Goal: Task Accomplishment & Management: Manage account settings

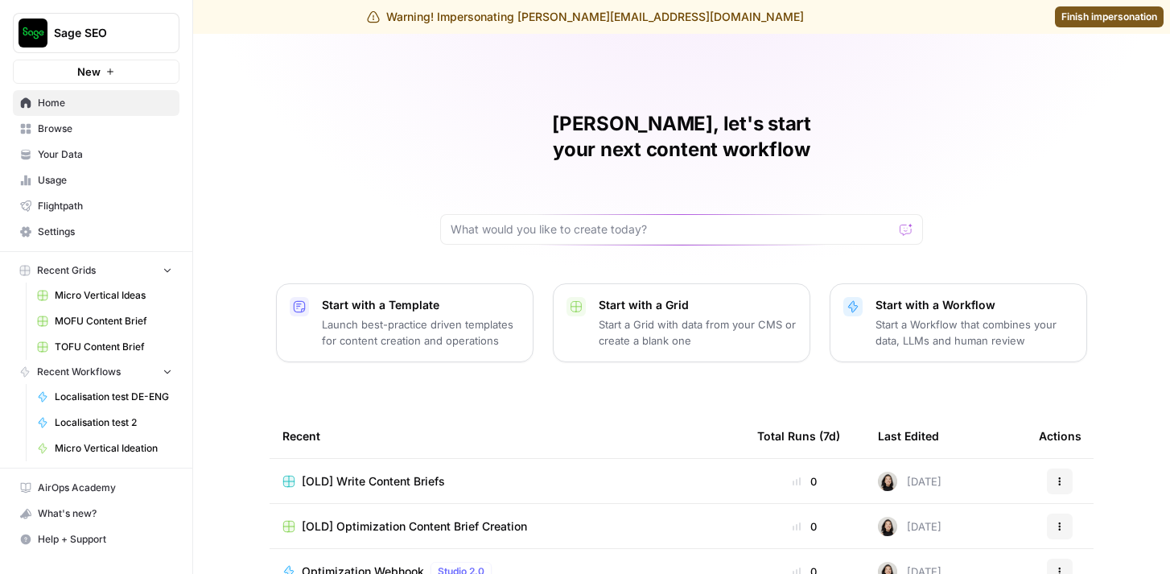
click at [89, 233] on span "Settings" at bounding box center [105, 232] width 134 height 14
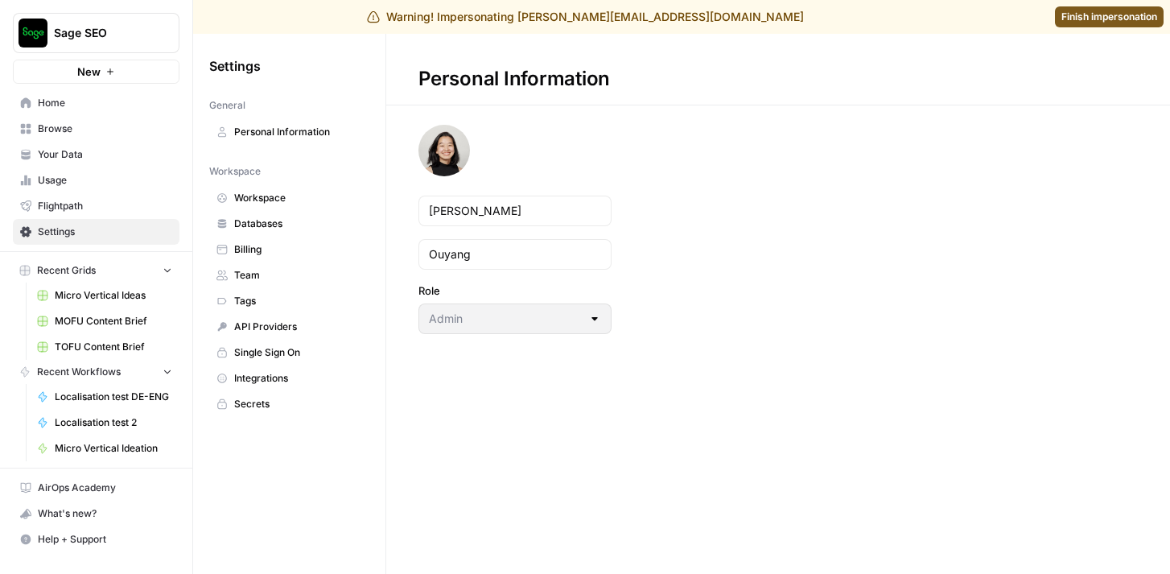
click at [249, 257] on link "Billing" at bounding box center [289, 250] width 160 height 26
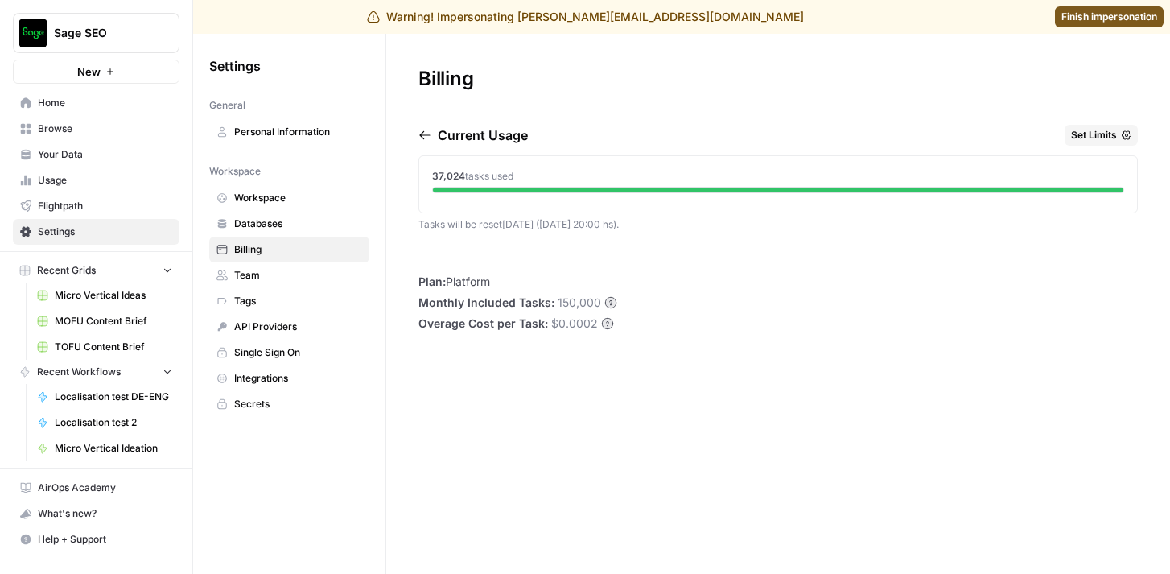
click at [1106, 133] on span "Set Limits" at bounding box center [1094, 135] width 46 height 14
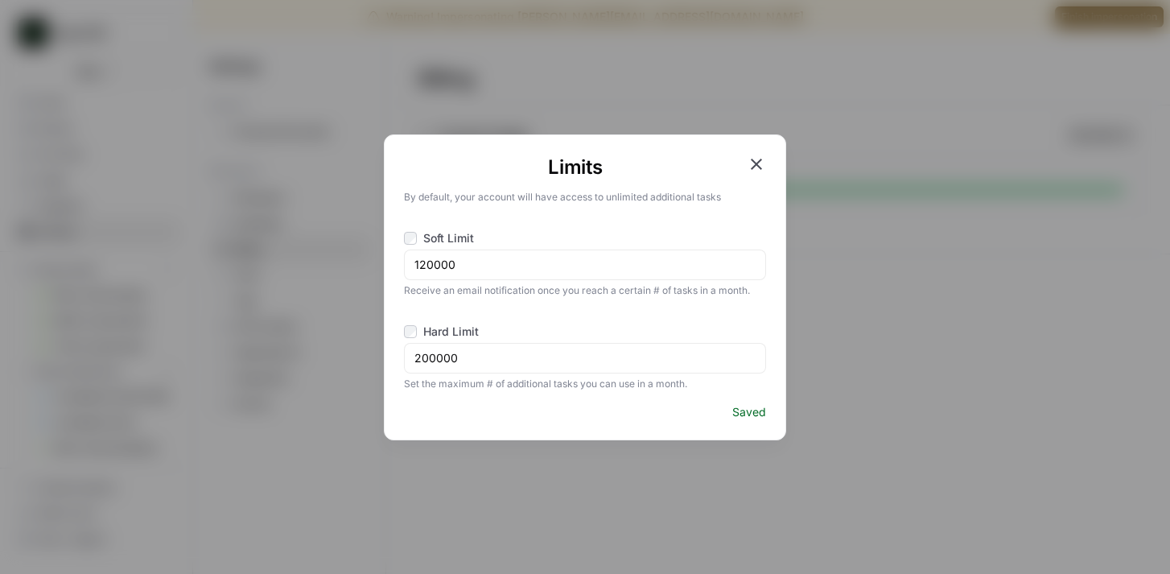
click at [752, 164] on icon "button" at bounding box center [756, 164] width 19 height 19
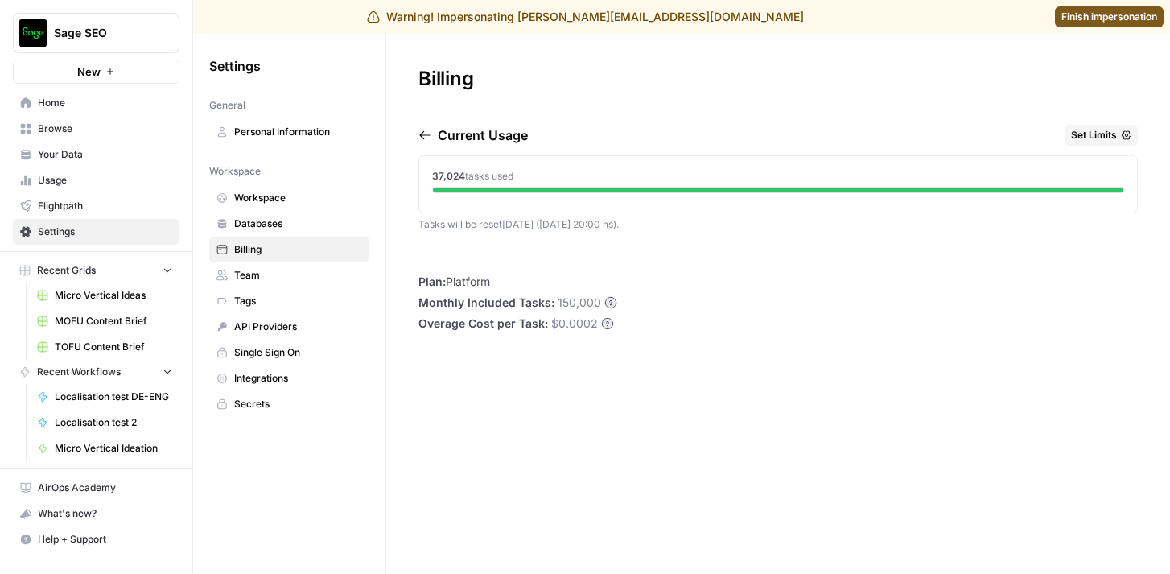
click at [1064, 19] on span "Finish impersonation" at bounding box center [1109, 17] width 96 height 14
